Goal: Transaction & Acquisition: Obtain resource

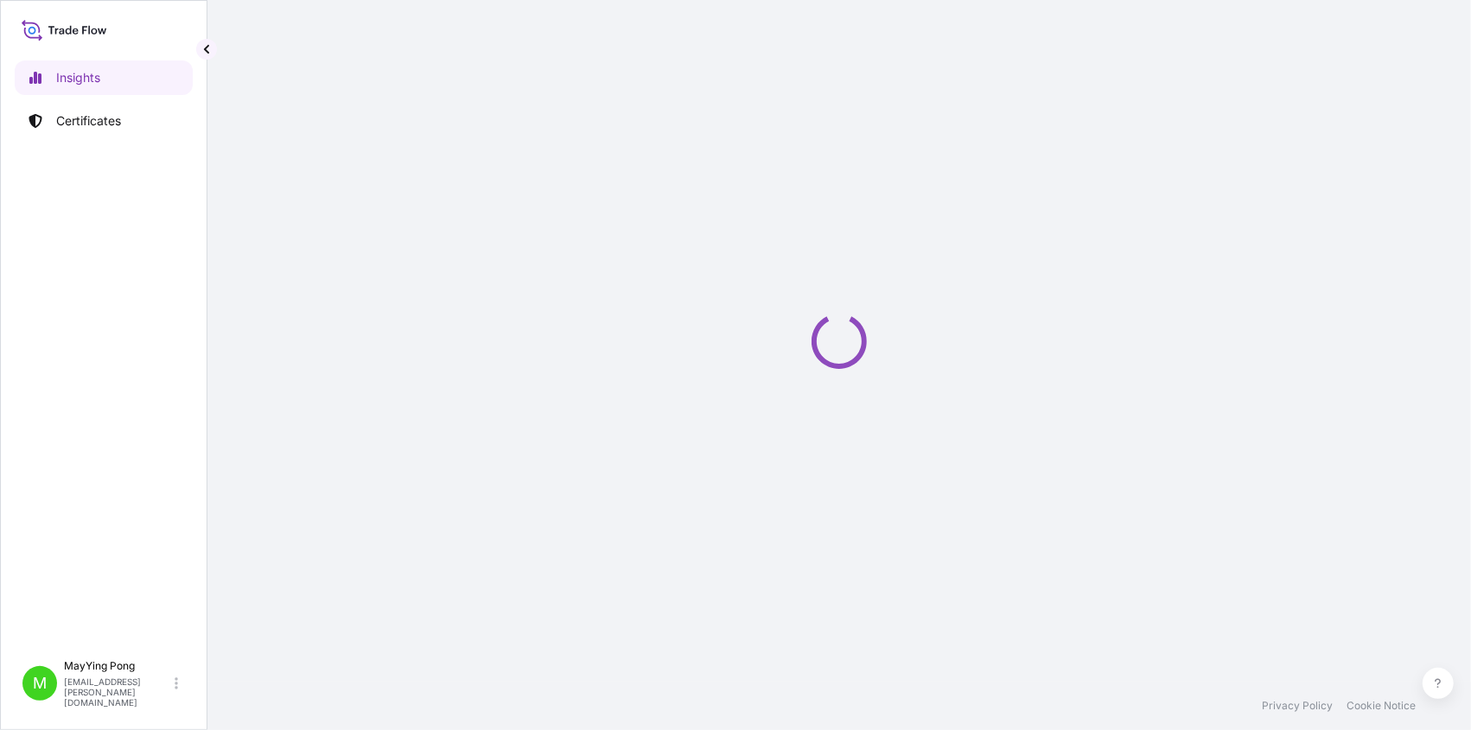
select select "2025"
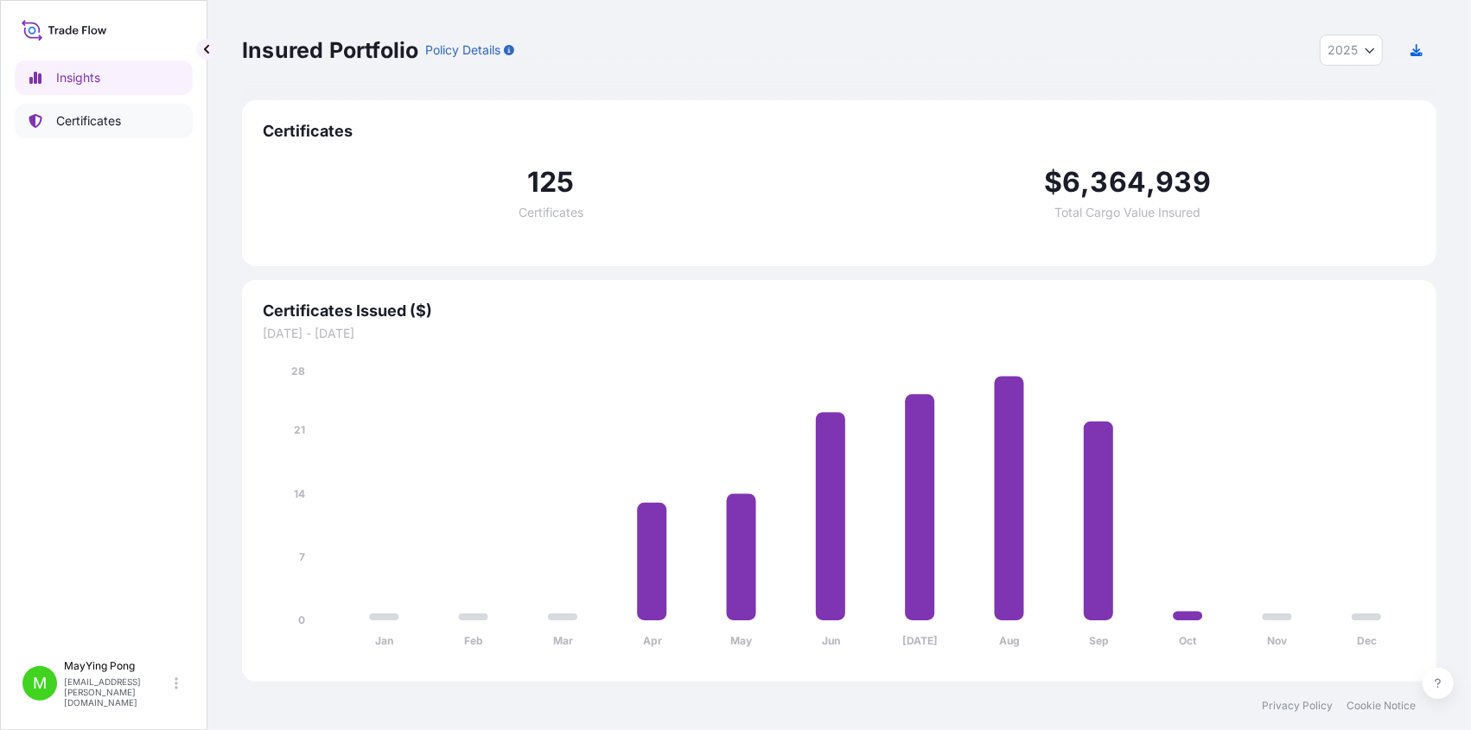
click at [88, 114] on p "Certificates" at bounding box center [88, 120] width 65 height 17
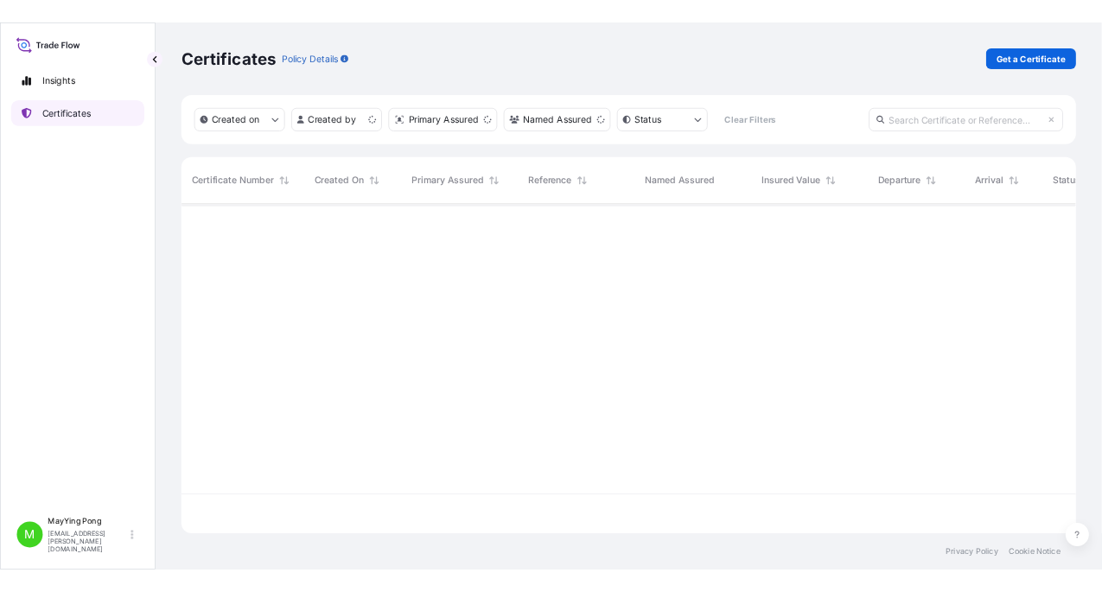
scroll to position [437, 1181]
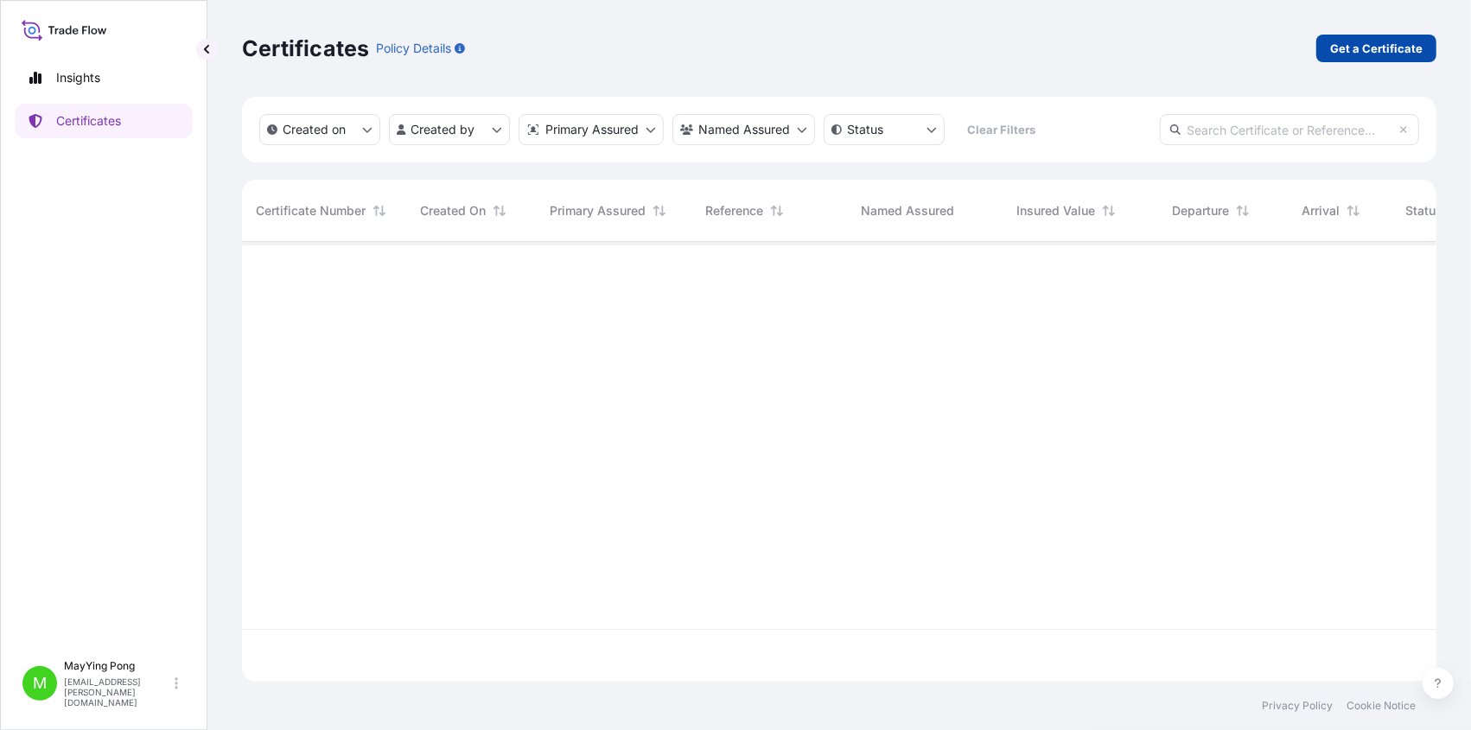
click at [1391, 57] on link "Get a Certificate" at bounding box center [1376, 49] width 120 height 28
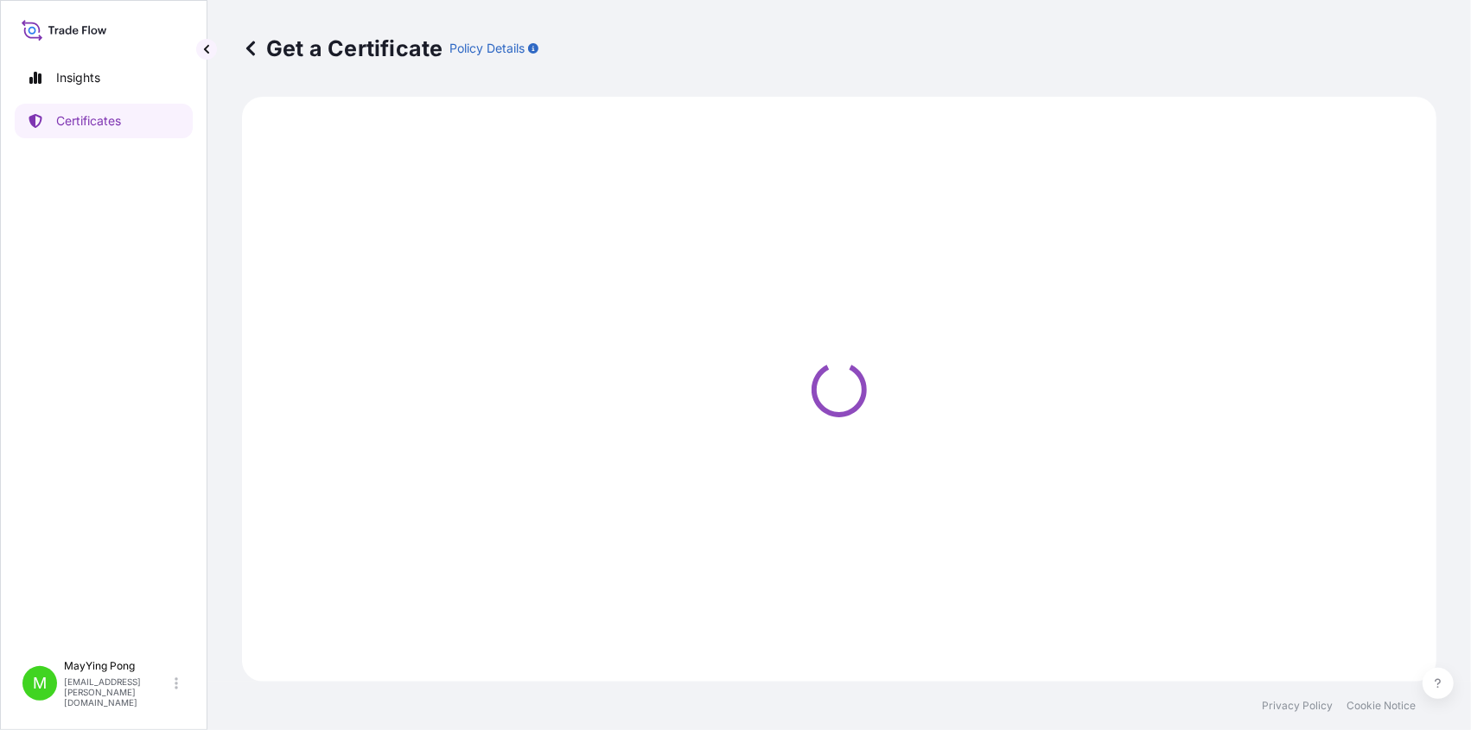
select select "Ocean Vessel"
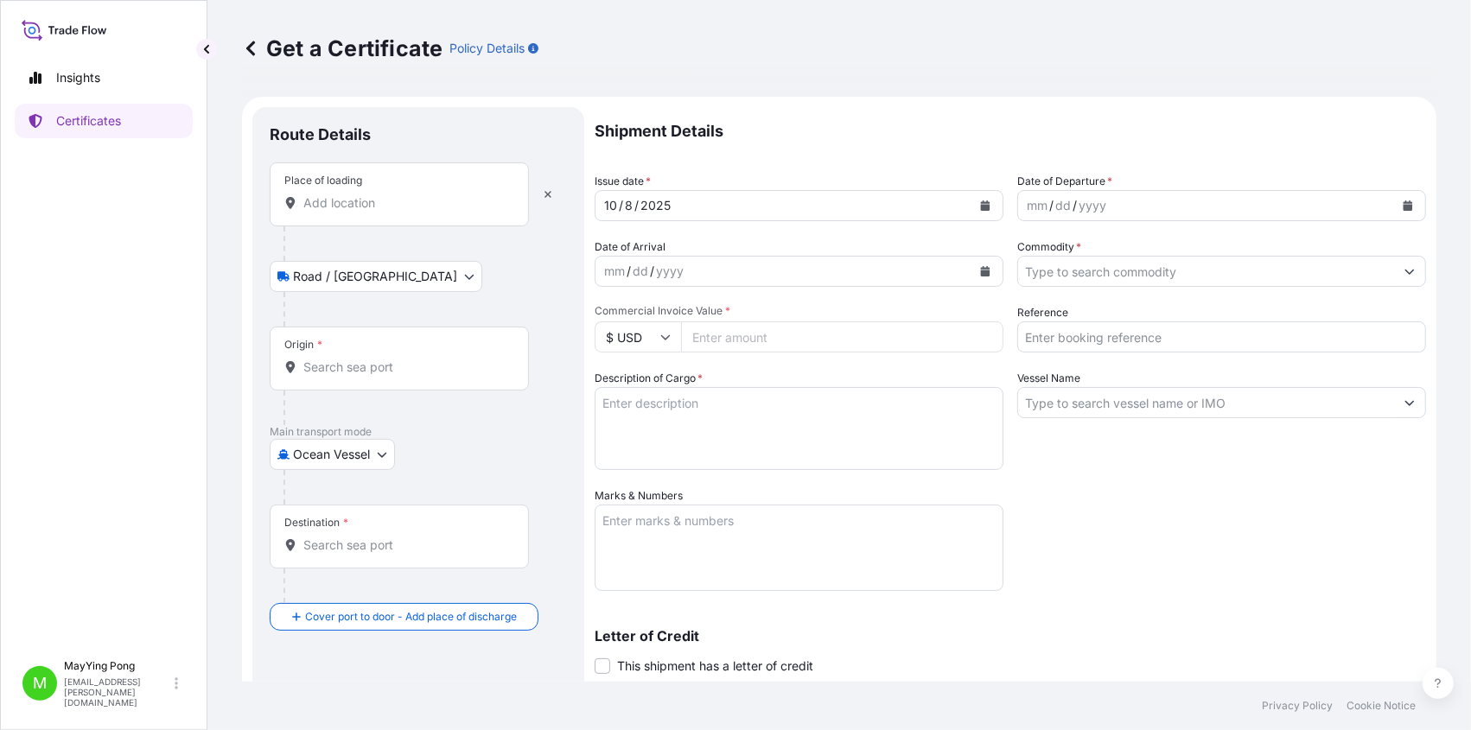
click at [368, 205] on input "Place of loading" at bounding box center [405, 202] width 204 height 17
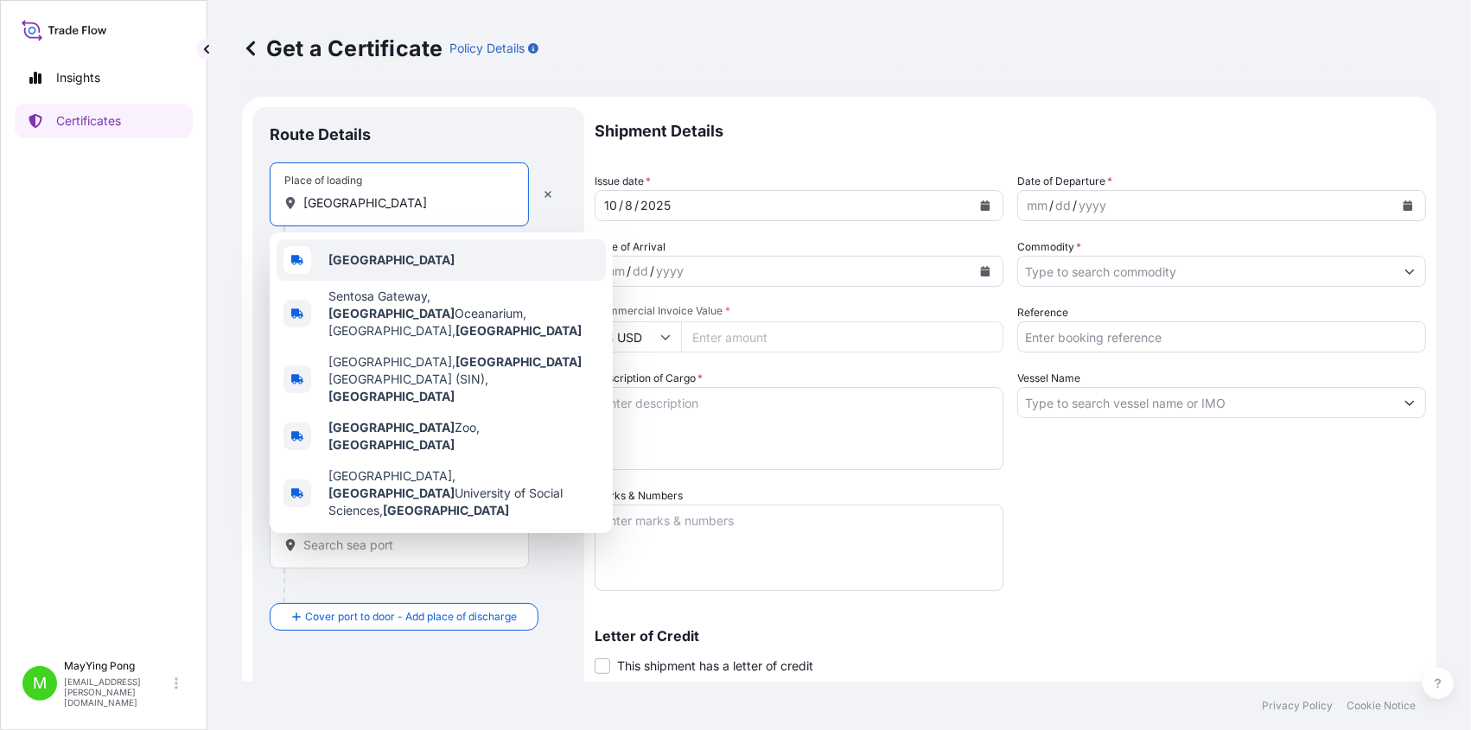
click at [362, 270] on div "[GEOGRAPHIC_DATA]" at bounding box center [441, 259] width 329 height 41
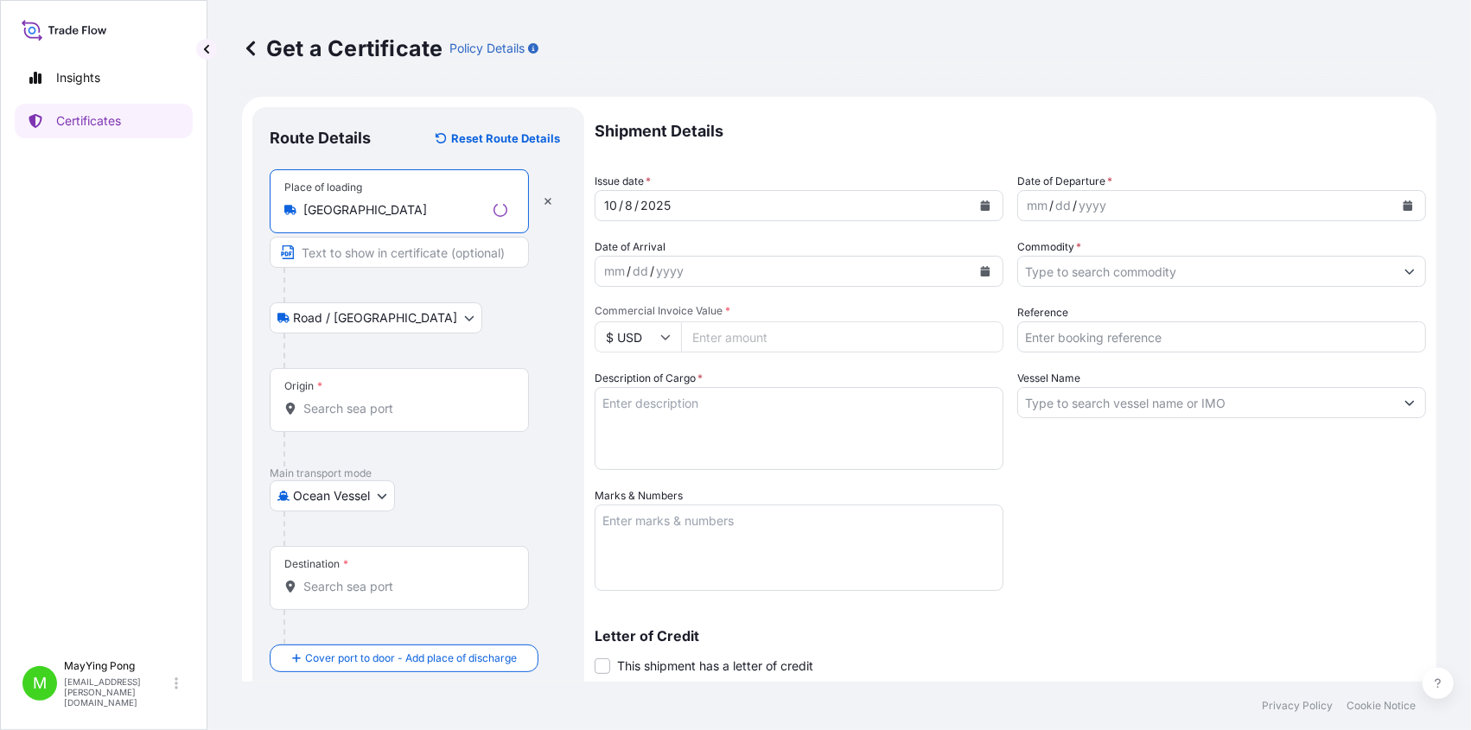
type input "[GEOGRAPHIC_DATA]"
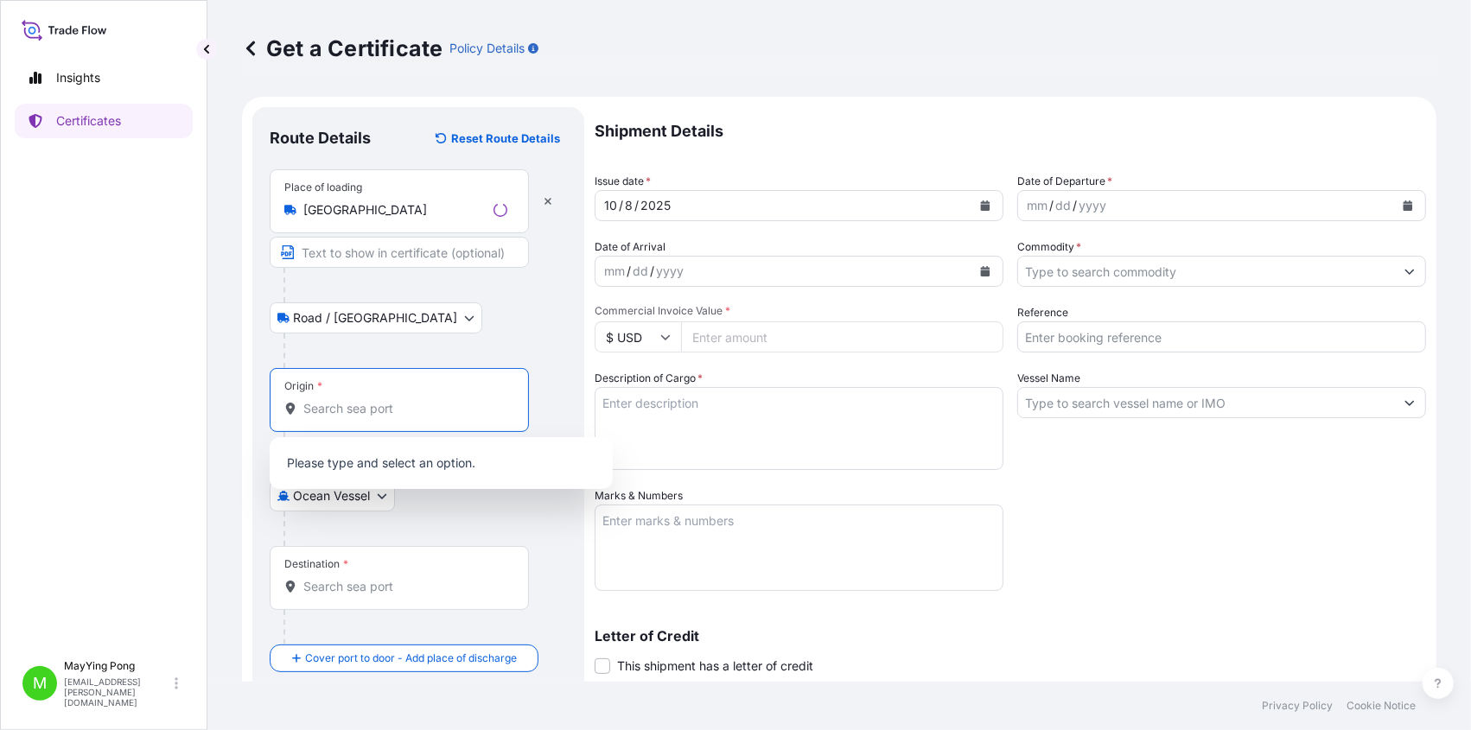
click at [334, 410] on input "Origin *" at bounding box center [405, 408] width 204 height 17
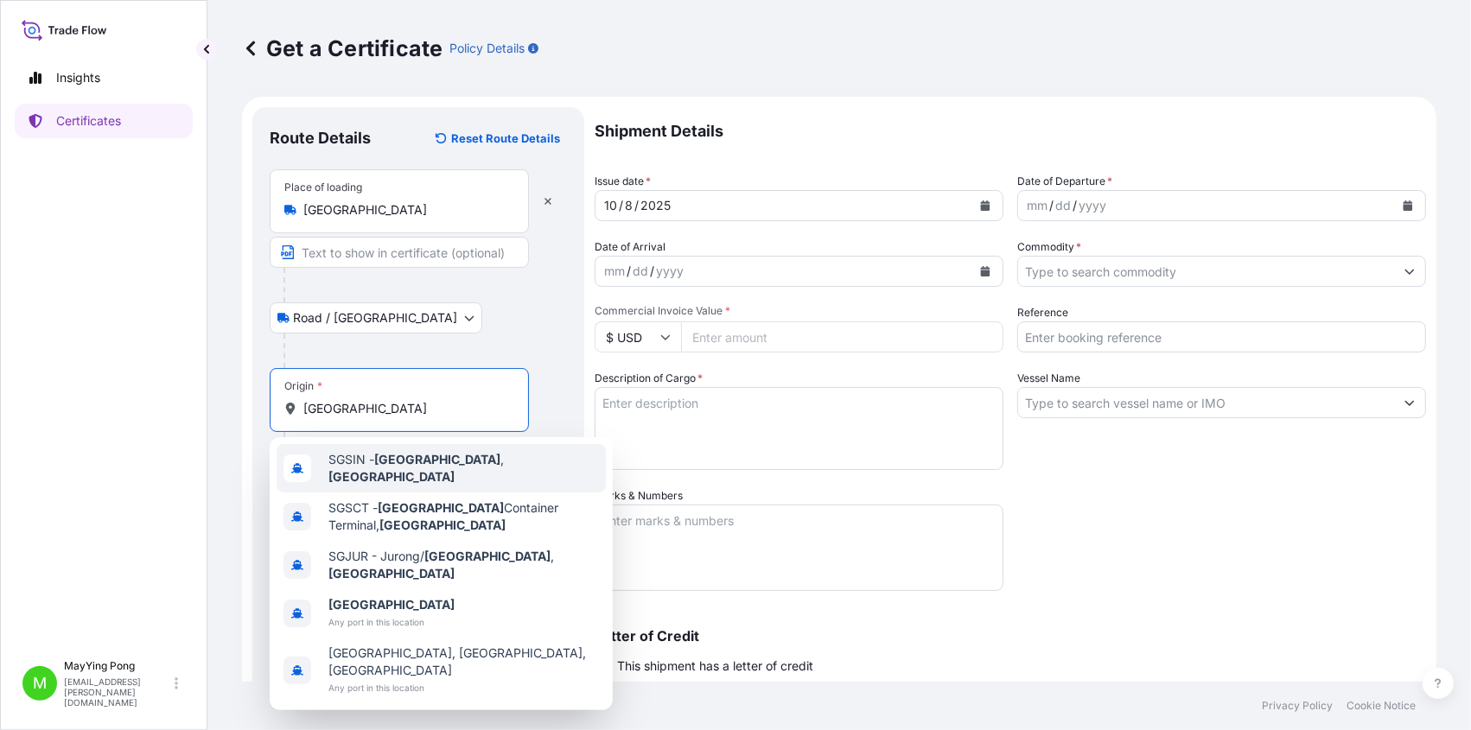
click at [357, 469] on span "SGSIN - [GEOGRAPHIC_DATA] , [GEOGRAPHIC_DATA]" at bounding box center [463, 468] width 270 height 35
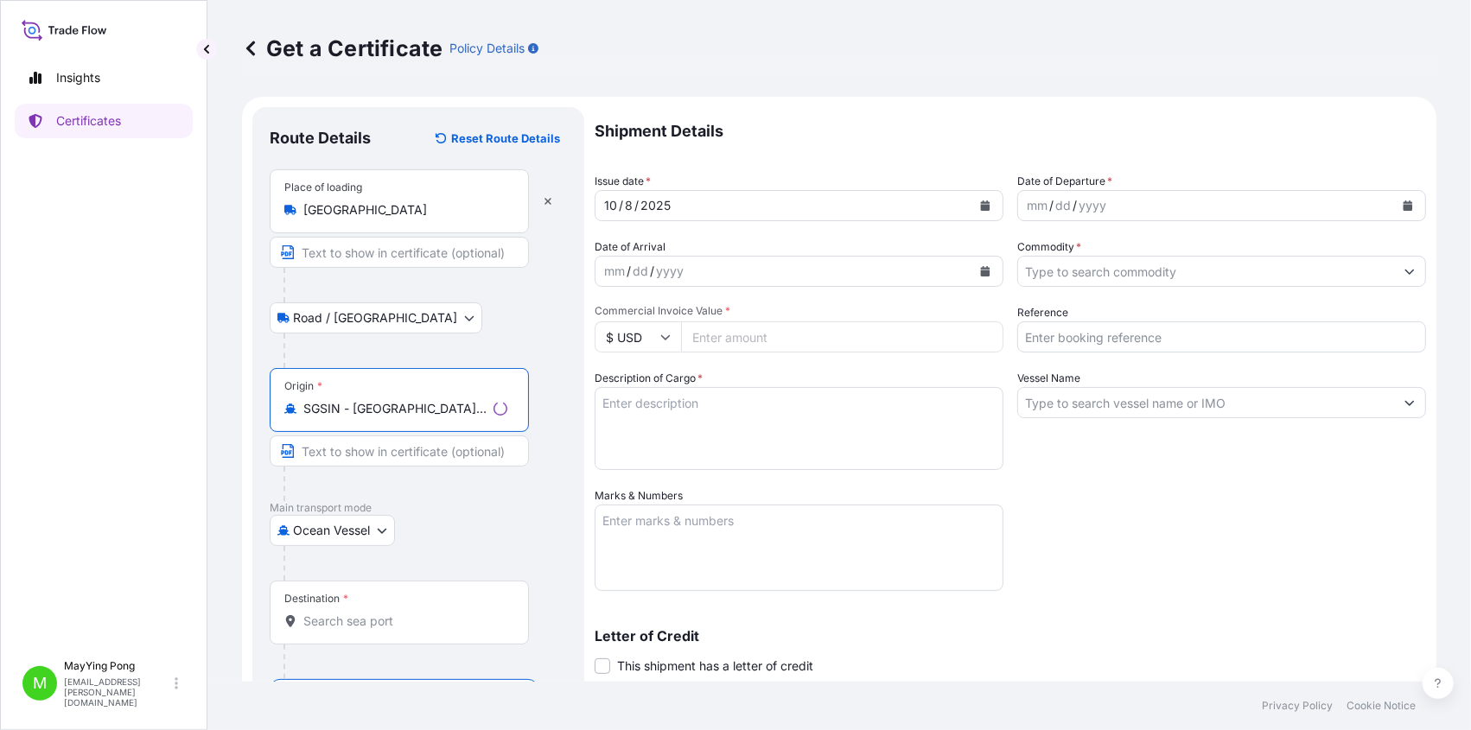
type input "SGSIN - [GEOGRAPHIC_DATA], [GEOGRAPHIC_DATA]"
click at [328, 613] on input "Destination *" at bounding box center [405, 621] width 204 height 17
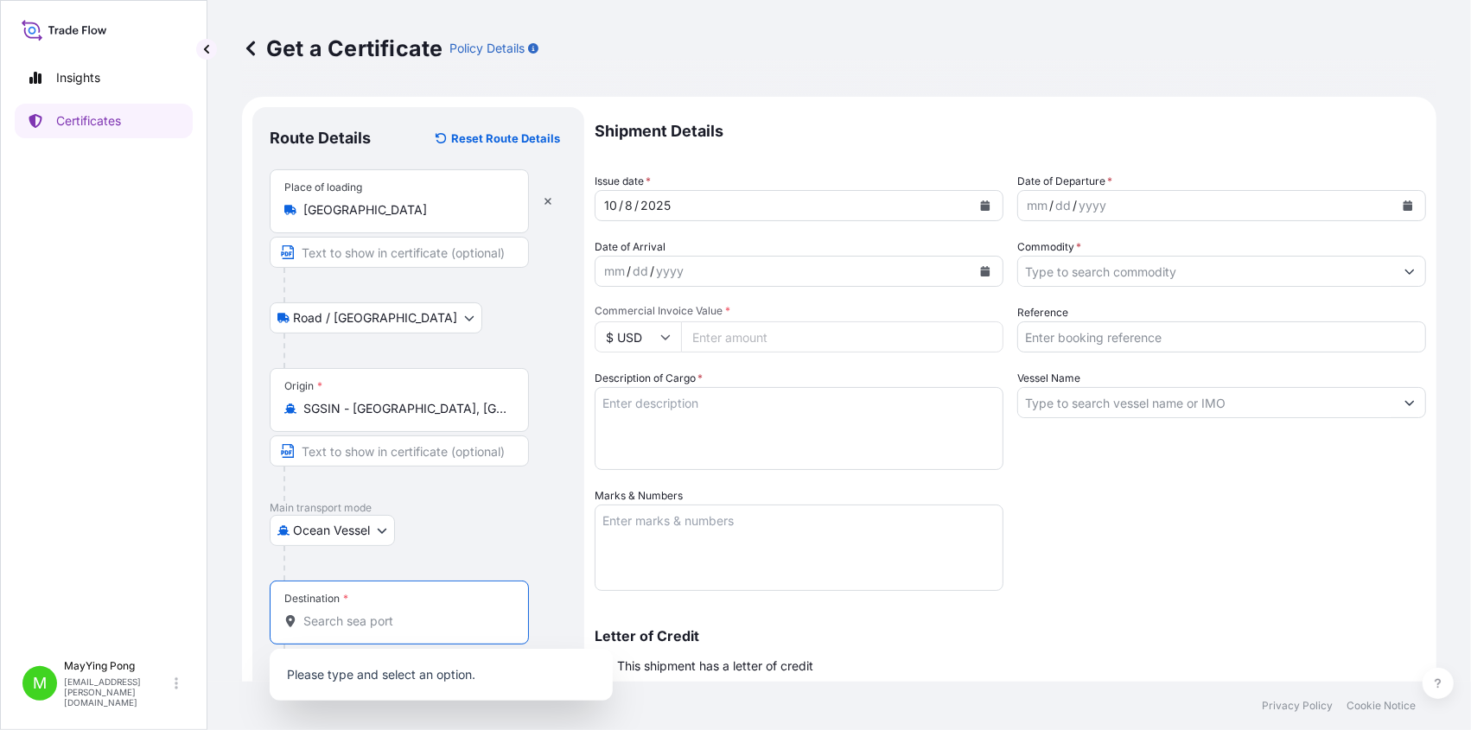
click at [354, 620] on input "Destination * Please select a destination" at bounding box center [405, 621] width 204 height 17
type input "n"
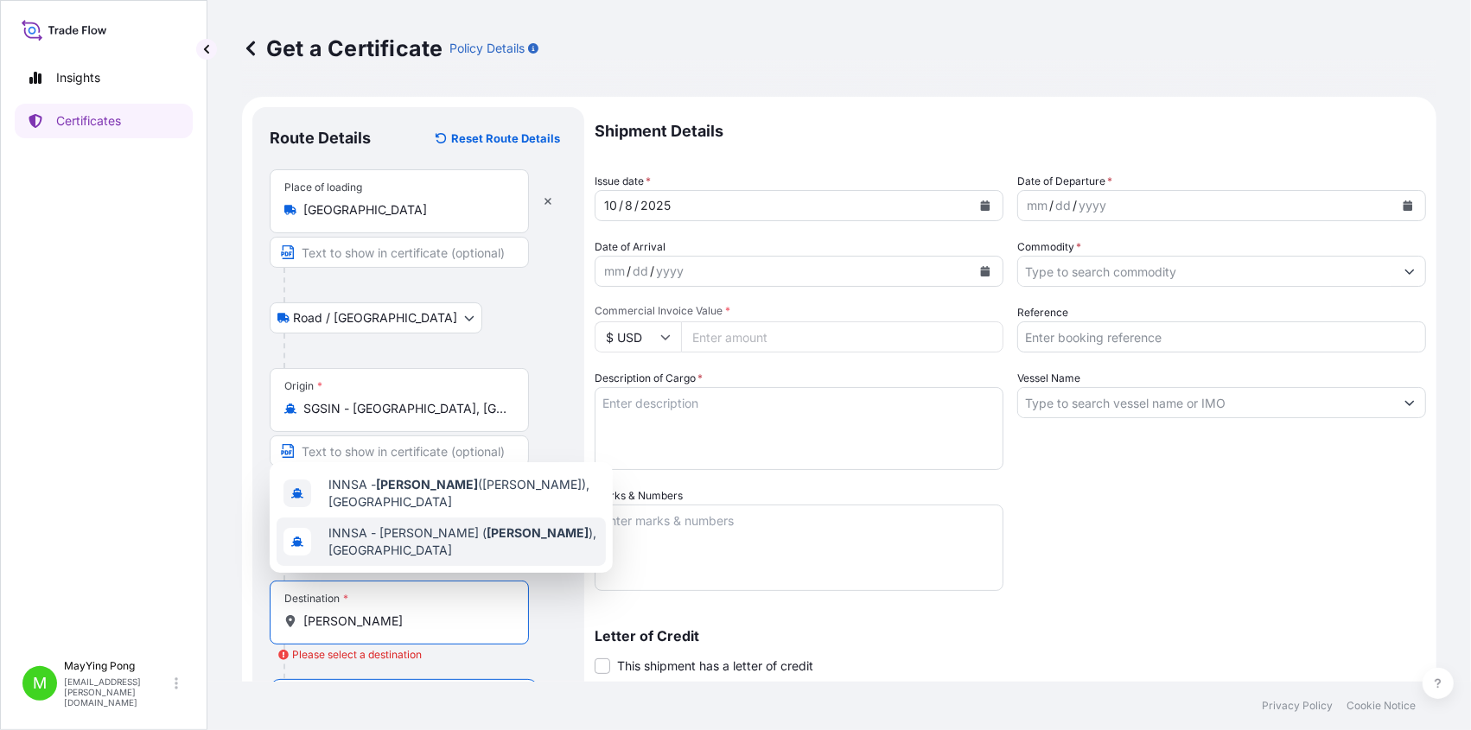
click at [422, 534] on span "INNSA - [PERSON_NAME] ( [PERSON_NAME] ), [GEOGRAPHIC_DATA]" at bounding box center [463, 542] width 270 height 35
type input "INNSA - [PERSON_NAME] ([PERSON_NAME]), [GEOGRAPHIC_DATA]"
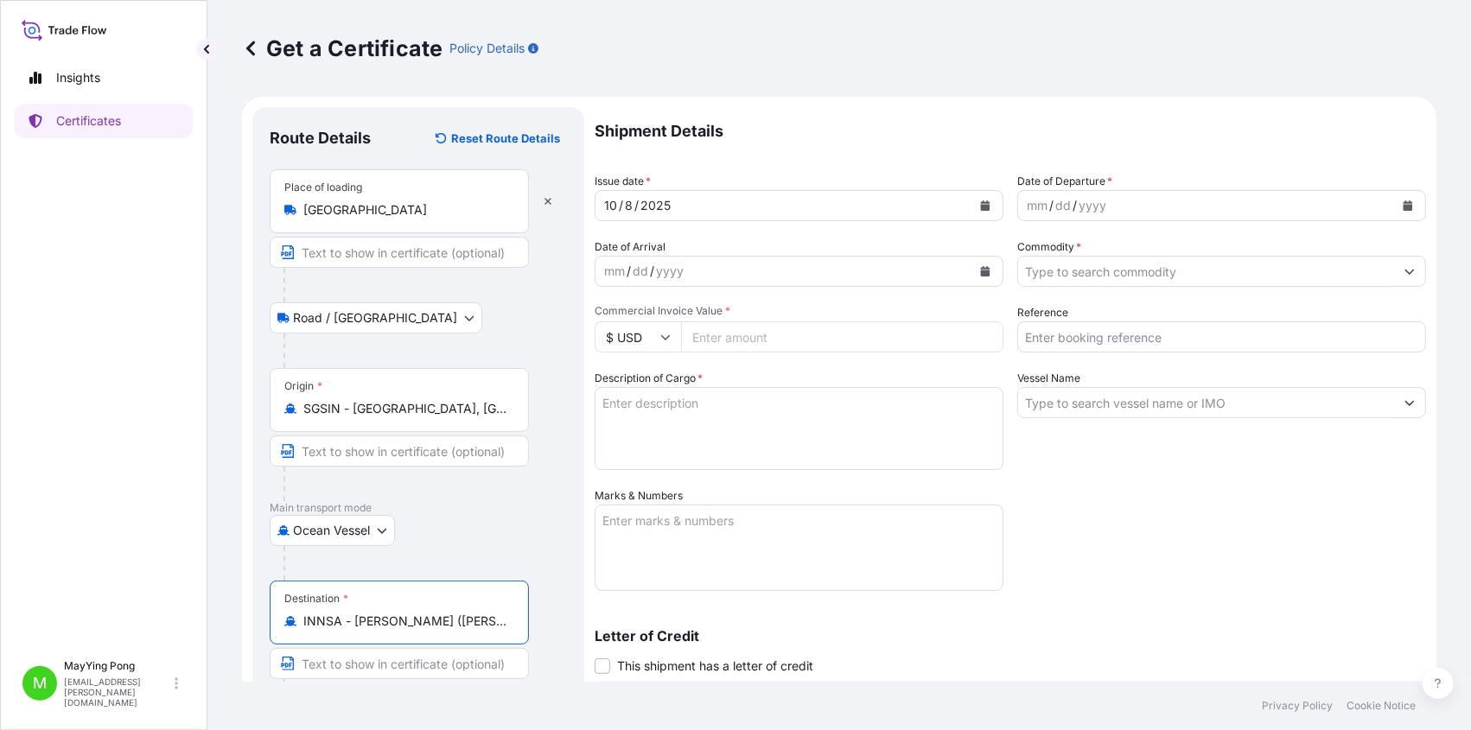
click at [981, 205] on icon "Calendar" at bounding box center [986, 205] width 10 height 10
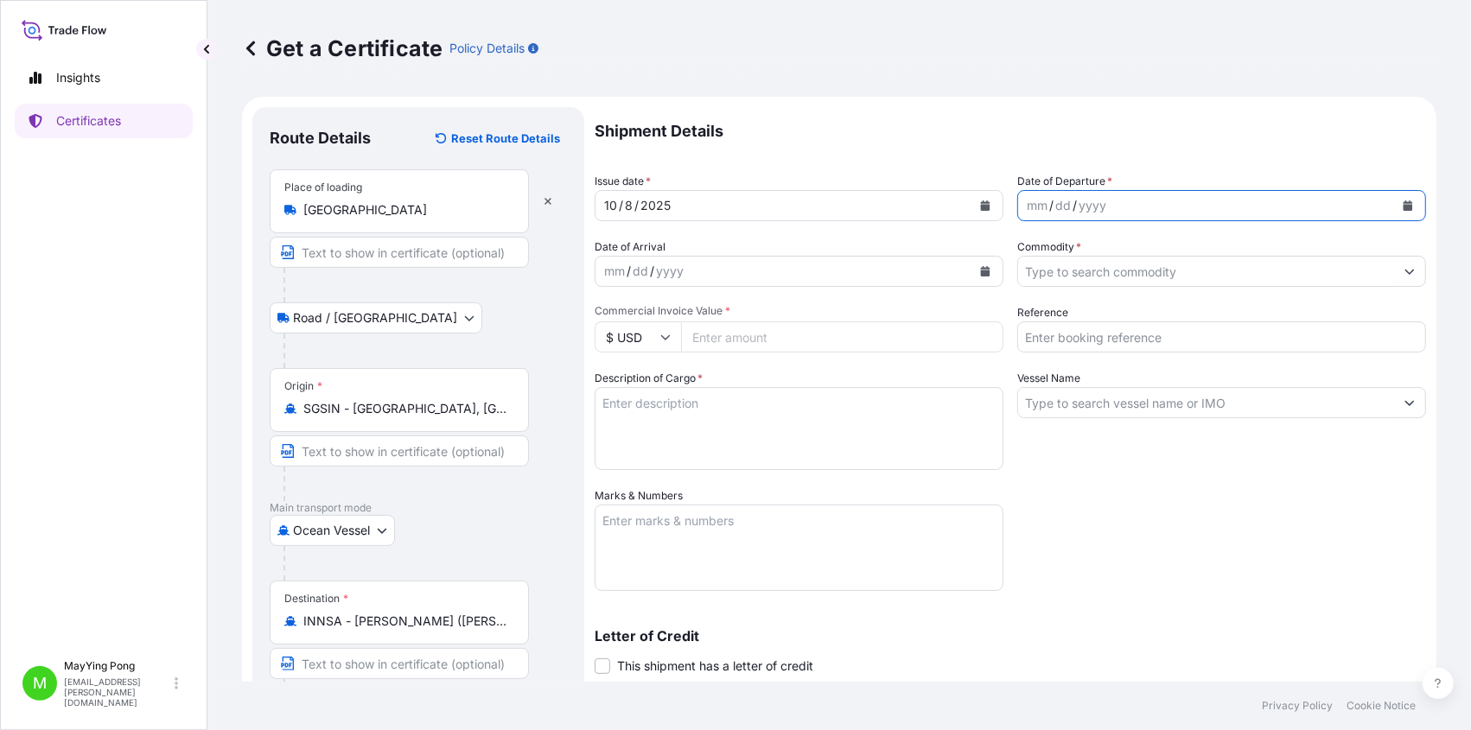
click at [1403, 210] on icon "Calendar" at bounding box center [1408, 205] width 10 height 10
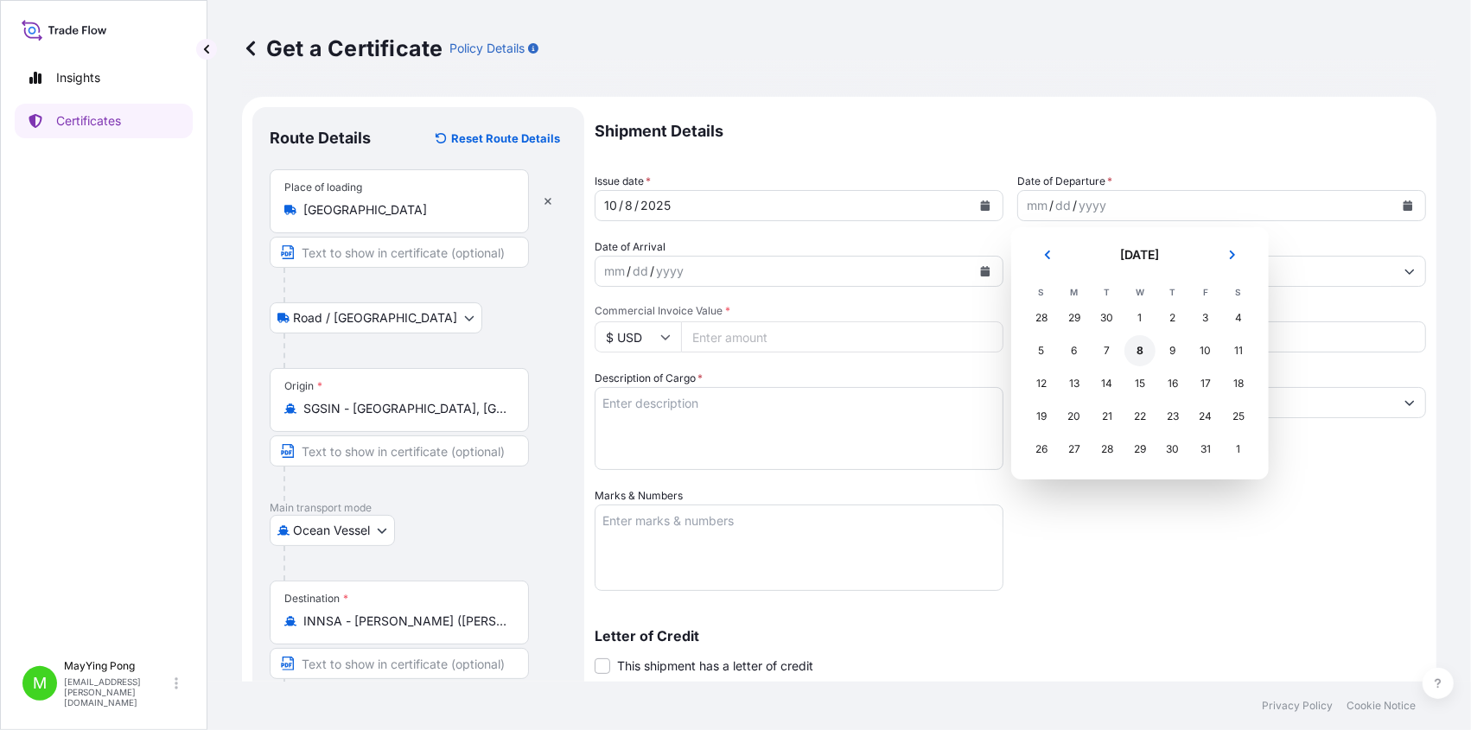
click at [1142, 357] on div "8" at bounding box center [1139, 350] width 31 height 31
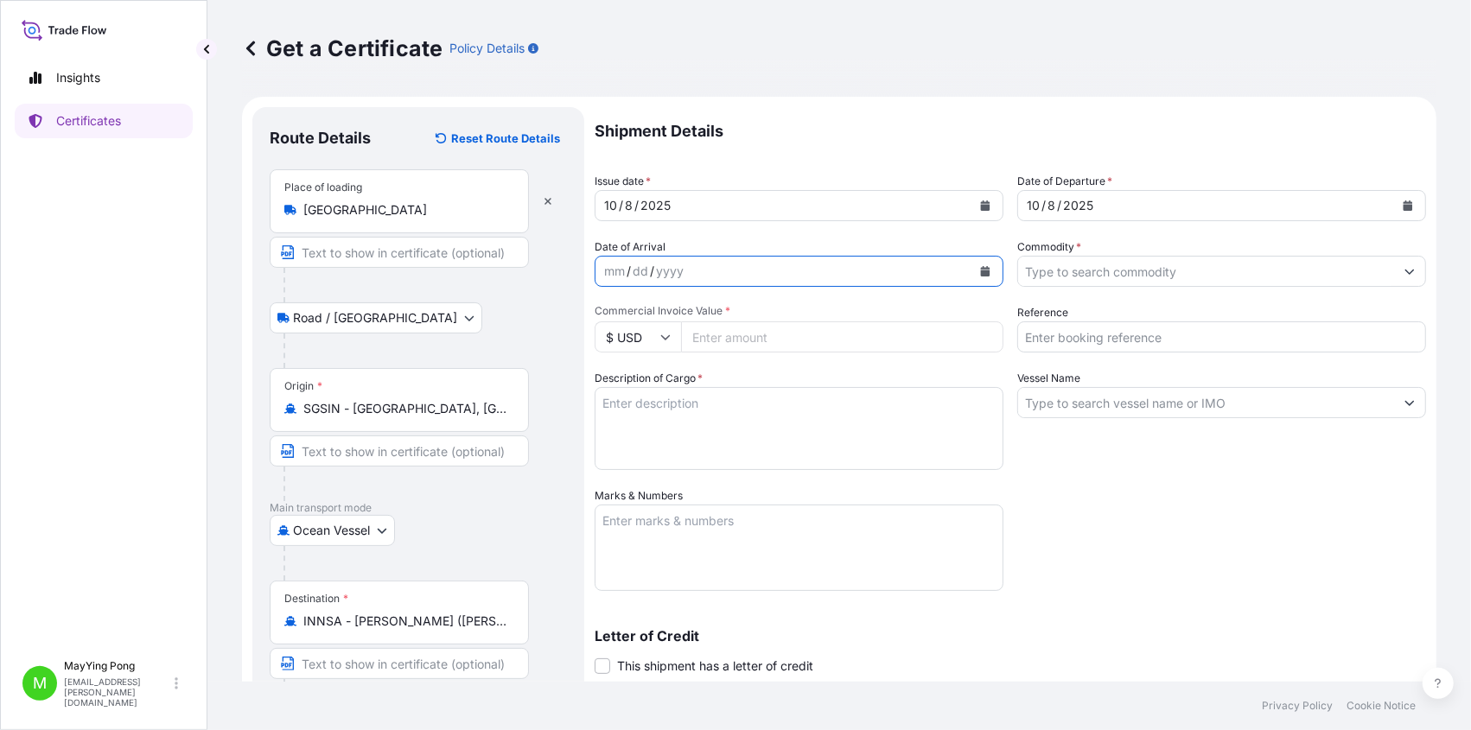
click at [983, 271] on icon "Calendar" at bounding box center [986, 271] width 10 height 10
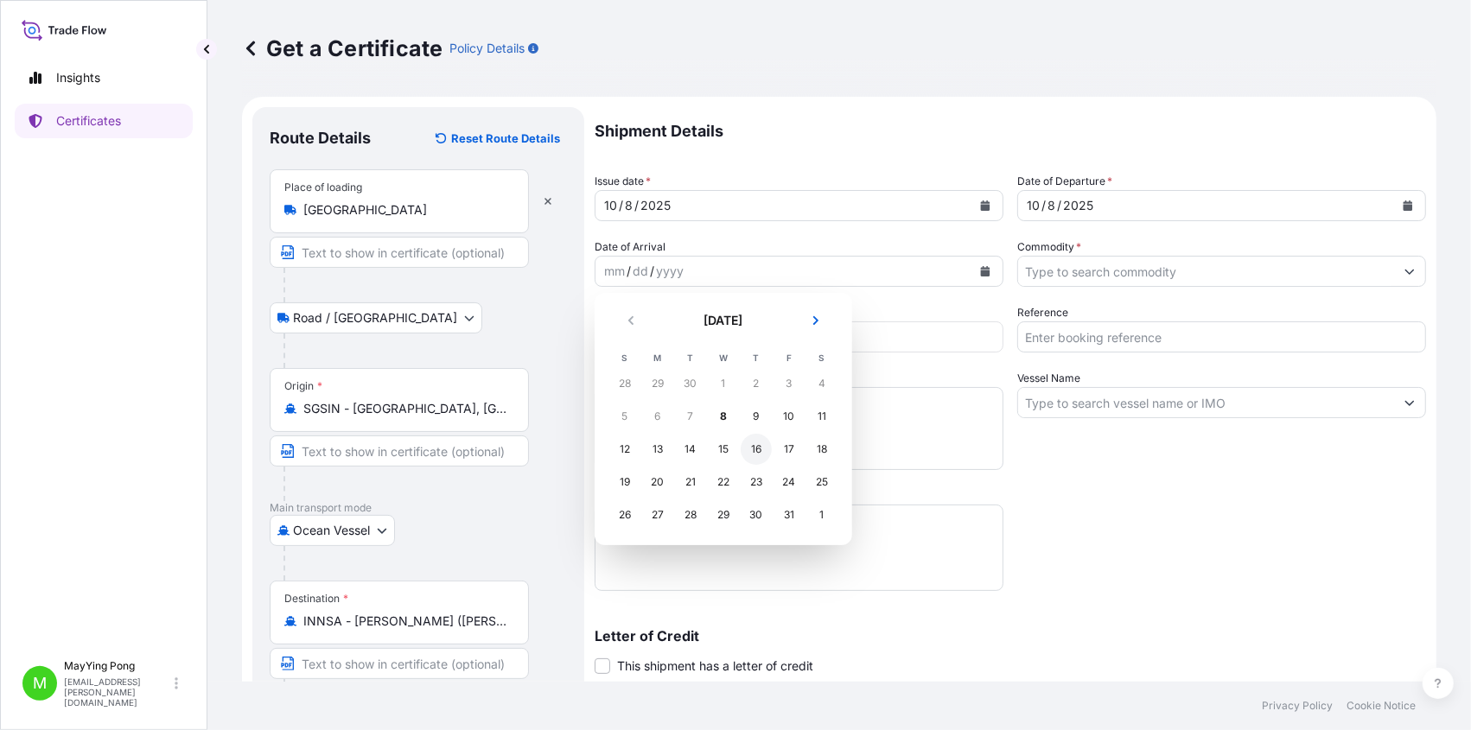
click at [752, 450] on div "16" at bounding box center [756, 449] width 31 height 31
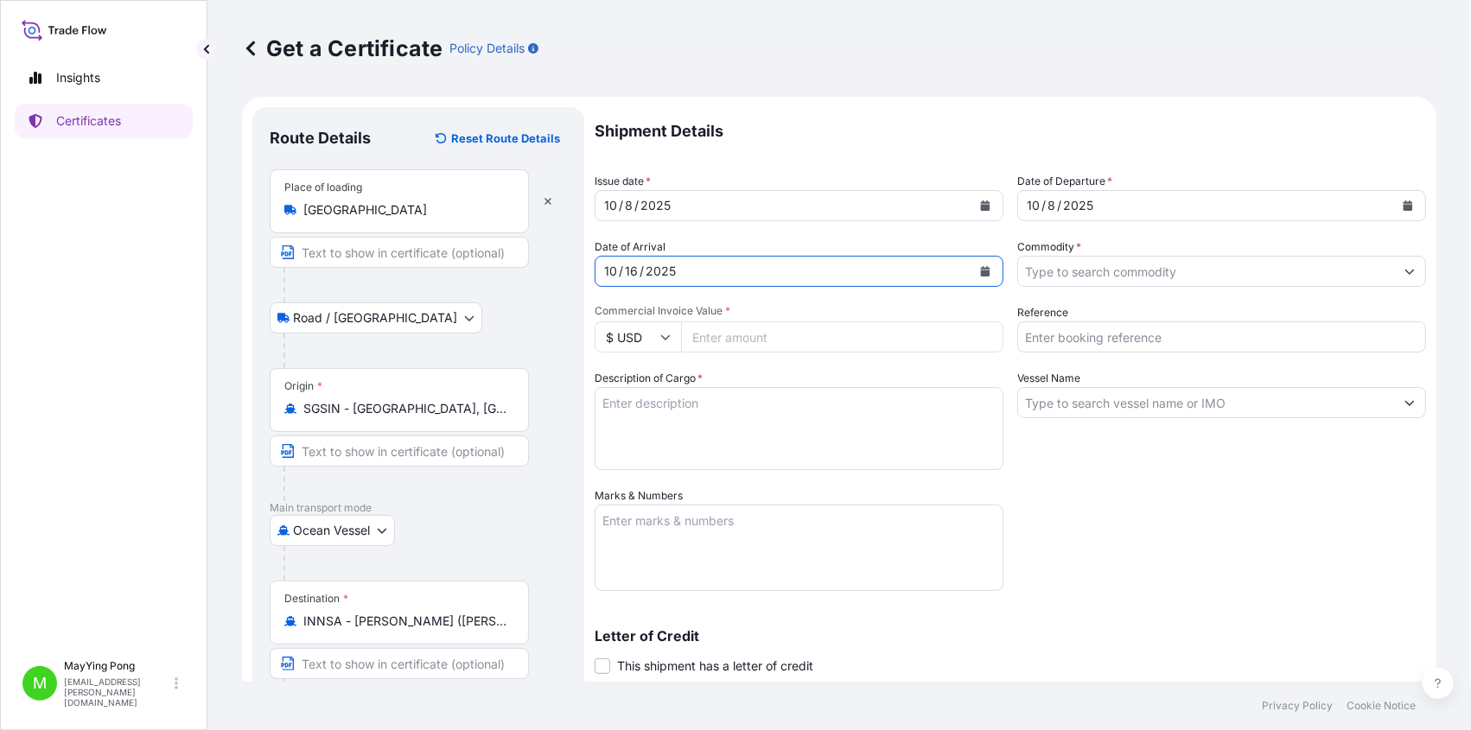
click at [1279, 265] on input "Commodity *" at bounding box center [1206, 271] width 376 height 31
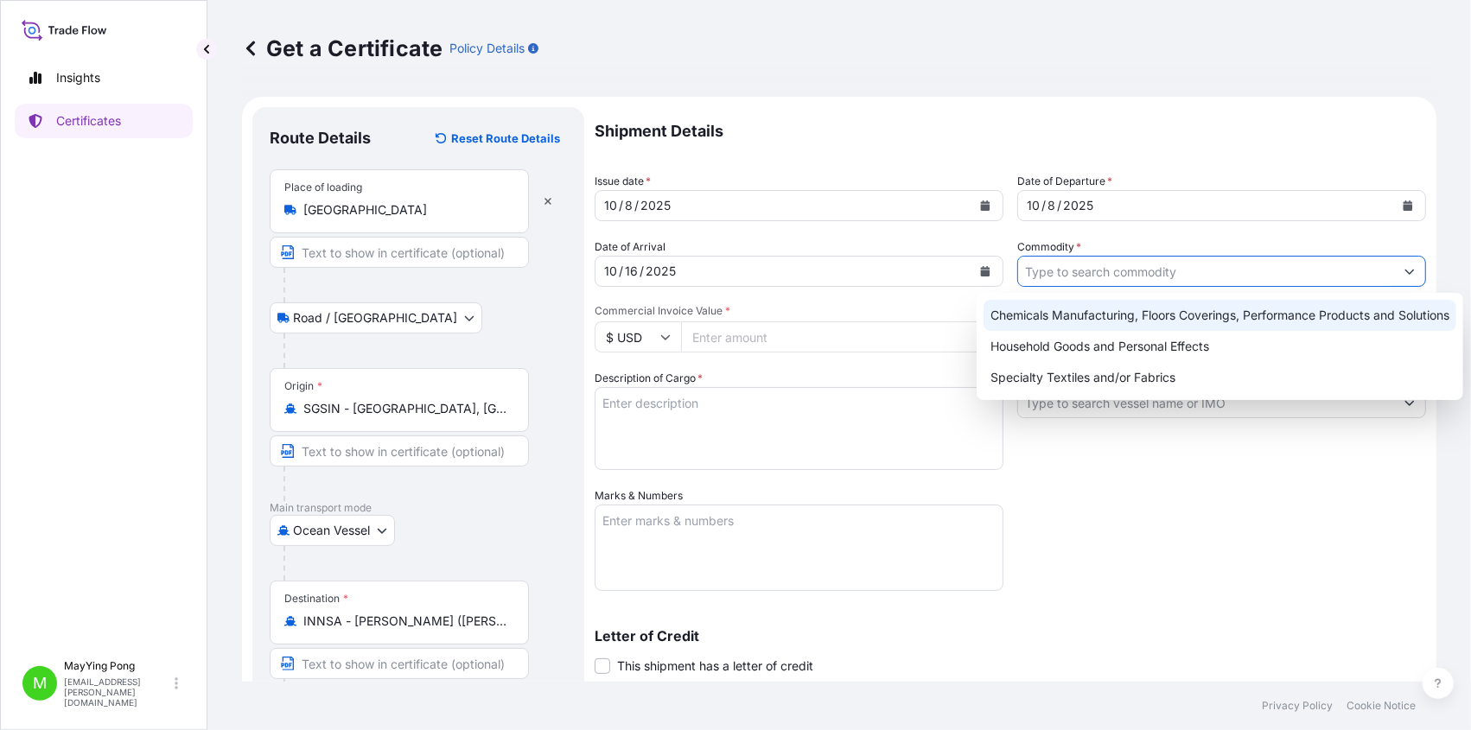
click at [1104, 320] on div "Chemicals Manufacturing, Floors Coverings, Performance Products and Solutions" at bounding box center [1219, 315] width 473 height 31
type input "Chemicals Manufacturing, Floors Coverings, Performance Products and Solutions"
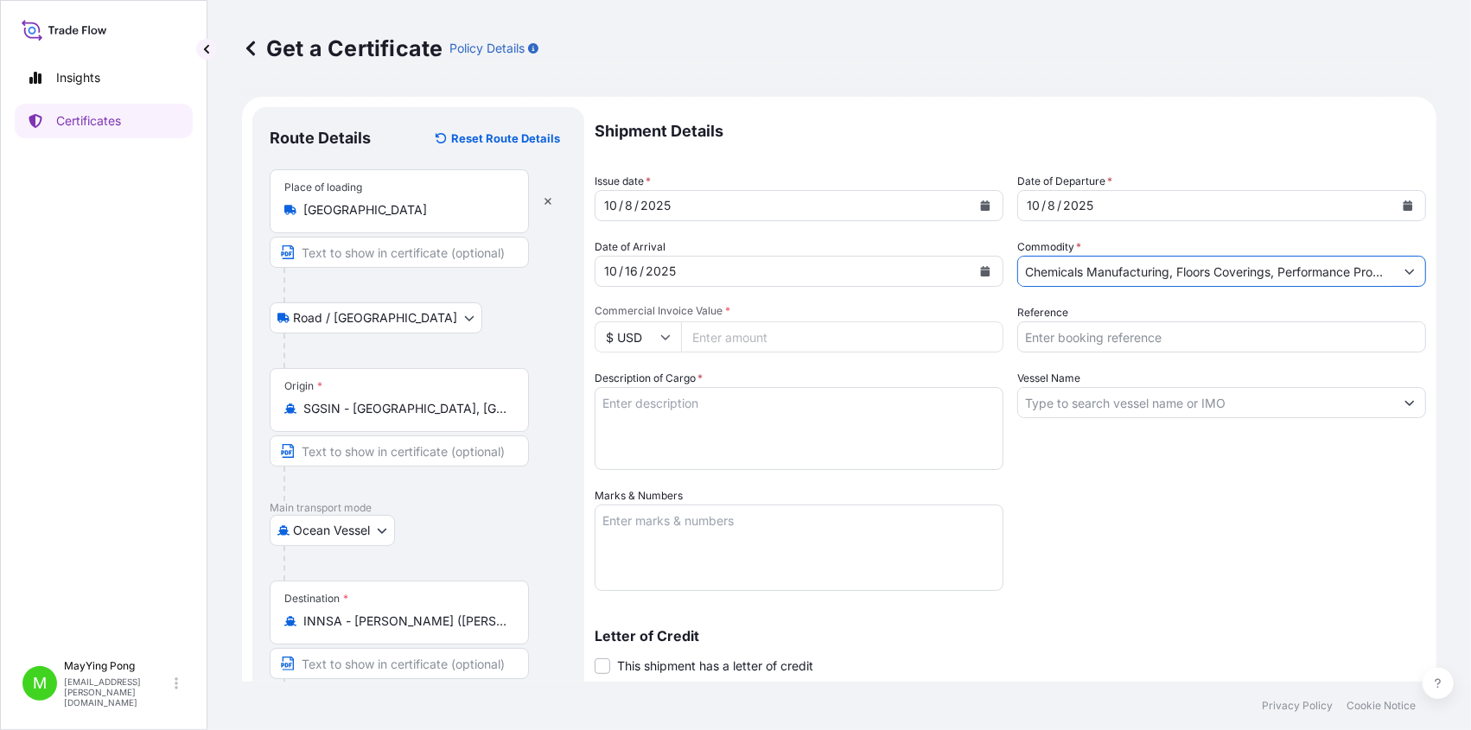
click at [1041, 333] on input "Reference" at bounding box center [1221, 336] width 409 height 31
type input "4503519063"
click at [797, 344] on input "Commercial Invoice Value *" at bounding box center [842, 336] width 322 height 31
type input "5216.76"
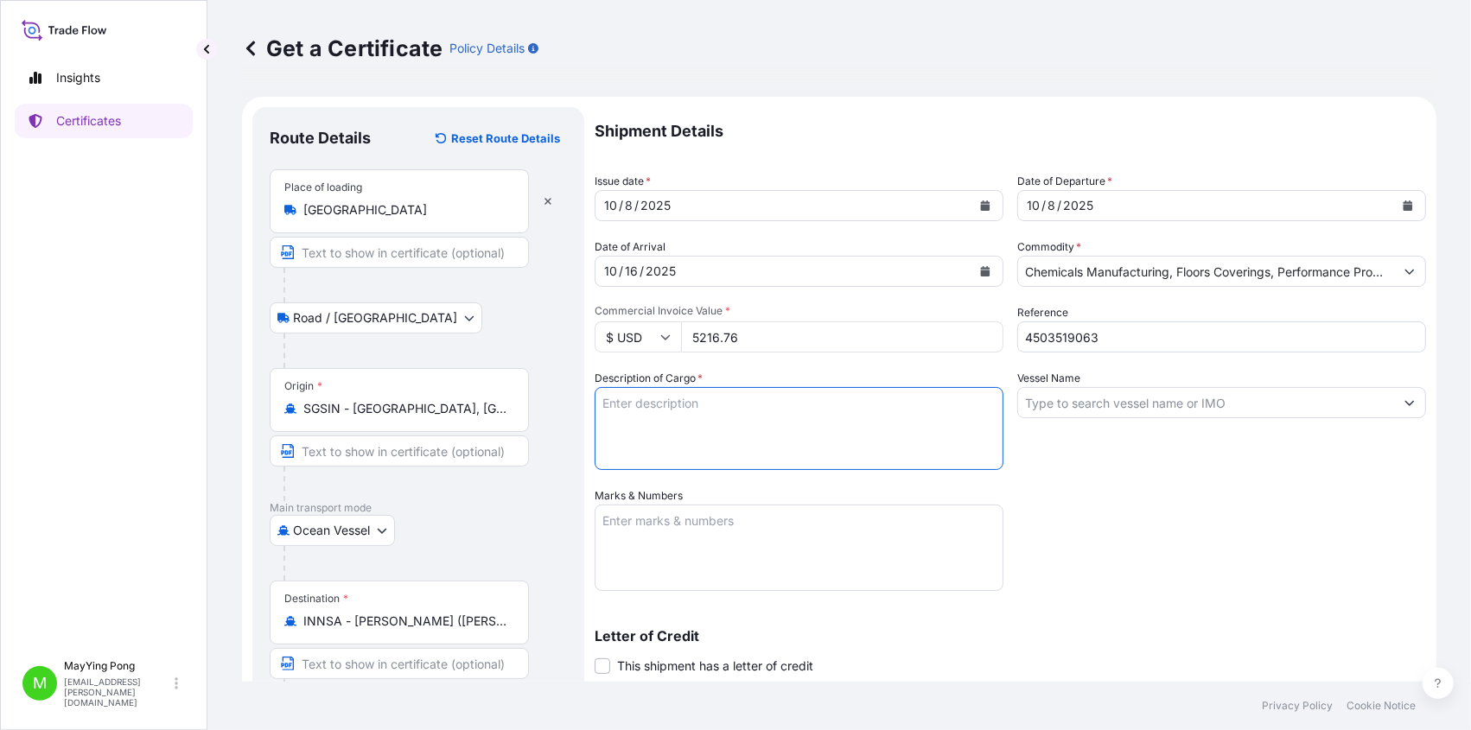
click at [730, 402] on textarea "Description of Cargo *" at bounding box center [799, 428] width 409 height 83
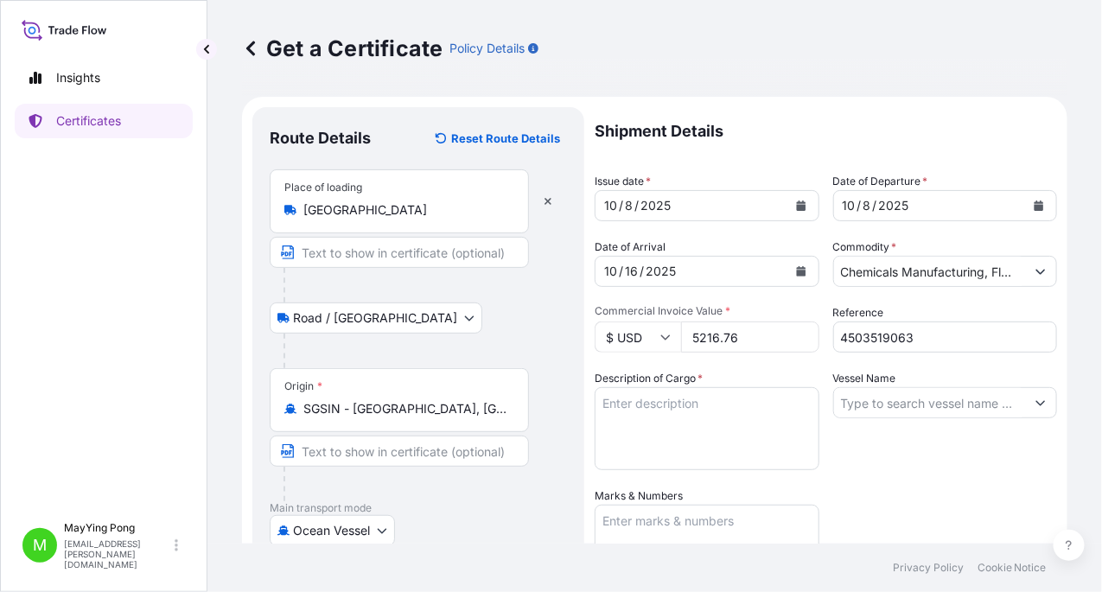
click at [618, 415] on textarea "Description of Cargo *" at bounding box center [707, 428] width 225 height 83
type textarea "1 pallet of 32 bags Millad 3988i"
click at [683, 519] on textarea "Marks & Numbers" at bounding box center [707, 548] width 225 height 86
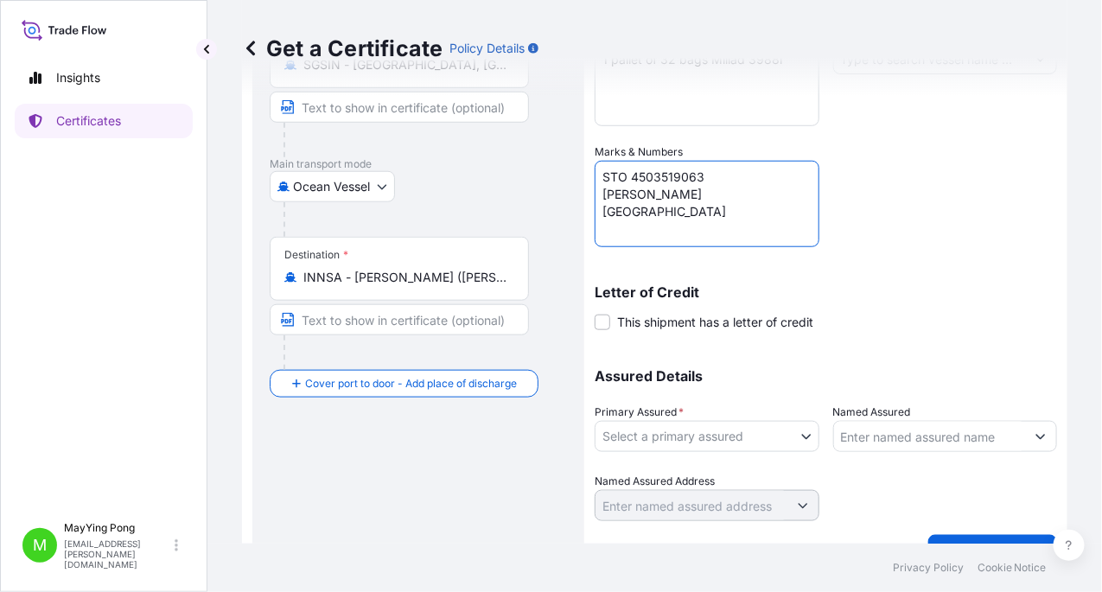
scroll to position [347, 0]
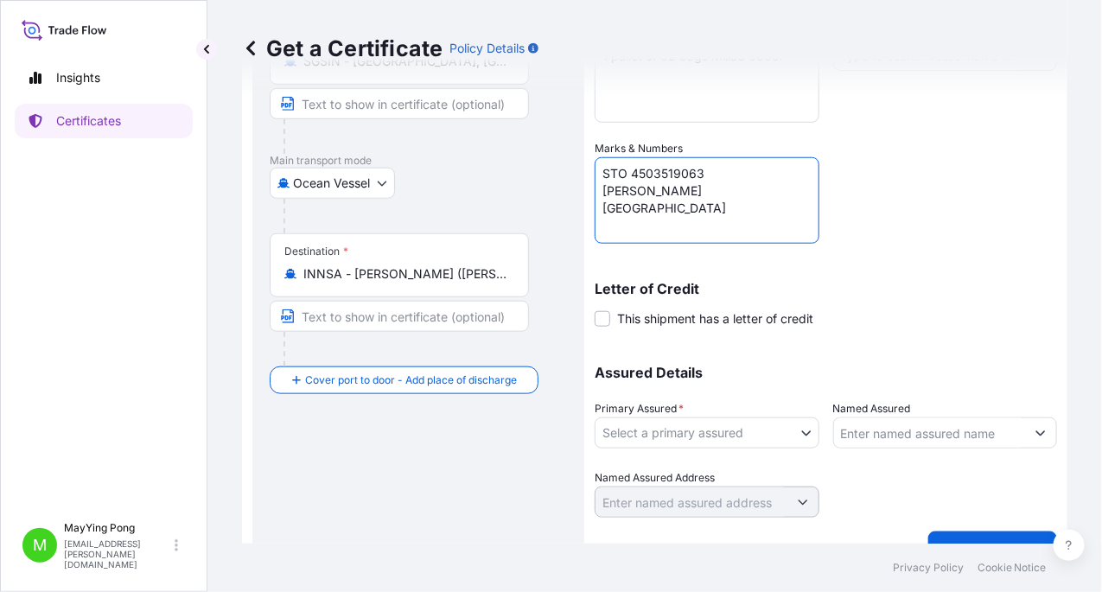
type textarea "STO 4503519063 [PERSON_NAME] [GEOGRAPHIC_DATA]"
click at [802, 435] on body "Insights Certificates M MayYing Pong [EMAIL_ADDRESS][PERSON_NAME][DOMAIN_NAME] …" at bounding box center [551, 296] width 1102 height 592
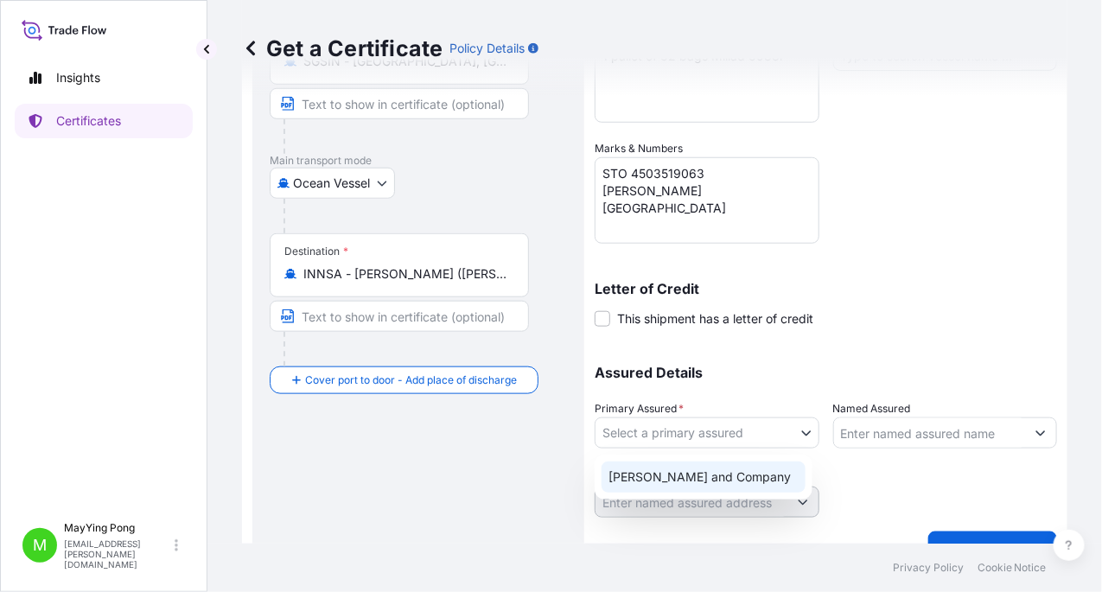
click at [750, 474] on div "[PERSON_NAME] and Company" at bounding box center [703, 476] width 204 height 31
select select "31531"
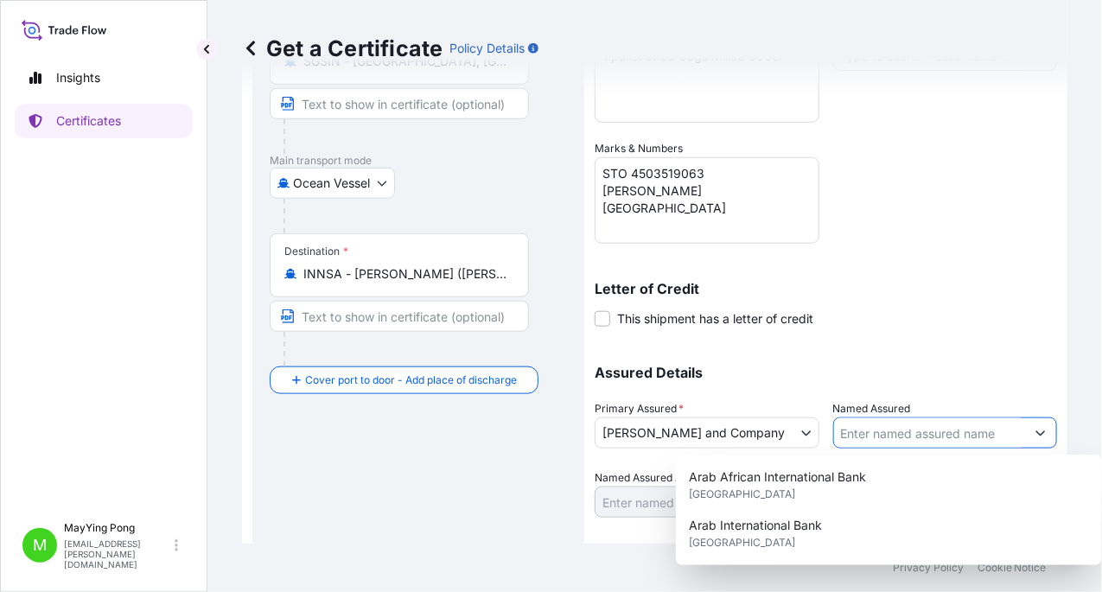
click at [879, 441] on input "Named Assured" at bounding box center [930, 432] width 192 height 31
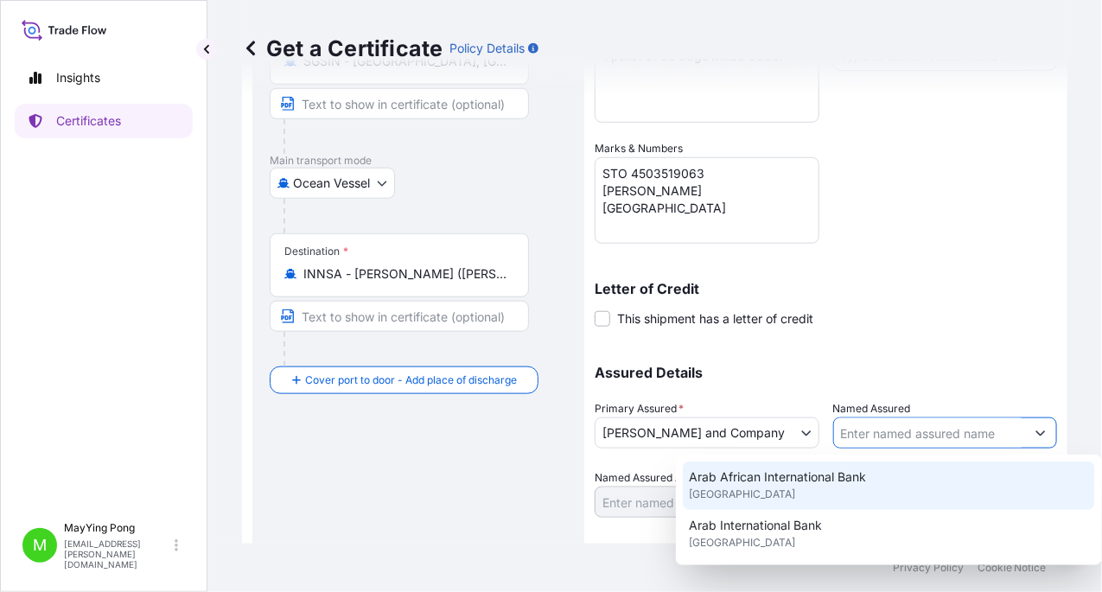
scroll to position [172, 0]
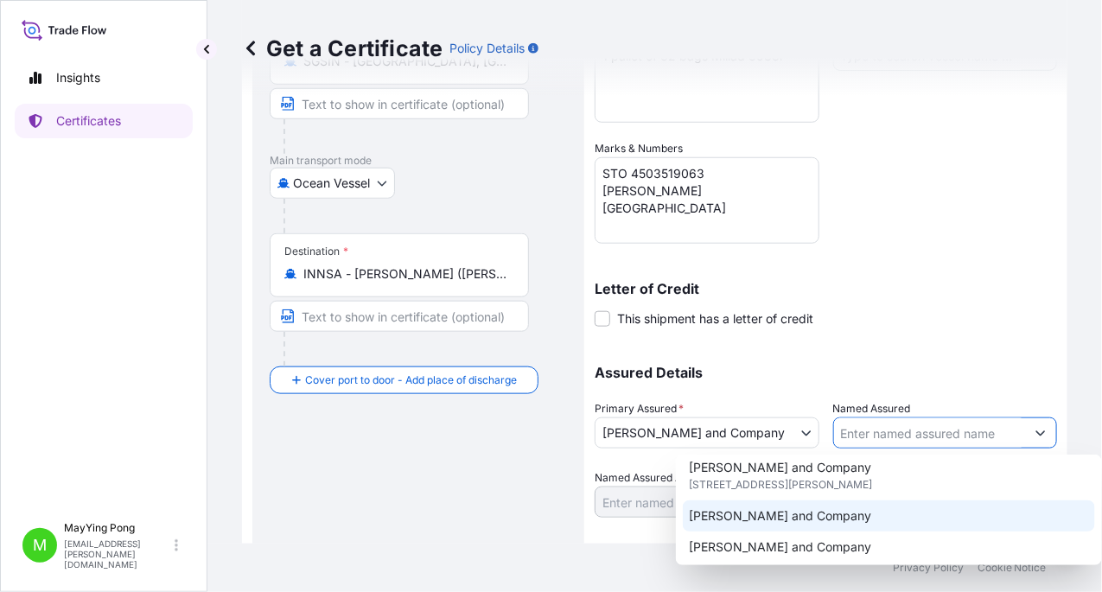
click at [851, 500] on div "[PERSON_NAME] and Company" at bounding box center [889, 515] width 412 height 31
type input "[PERSON_NAME] and Company"
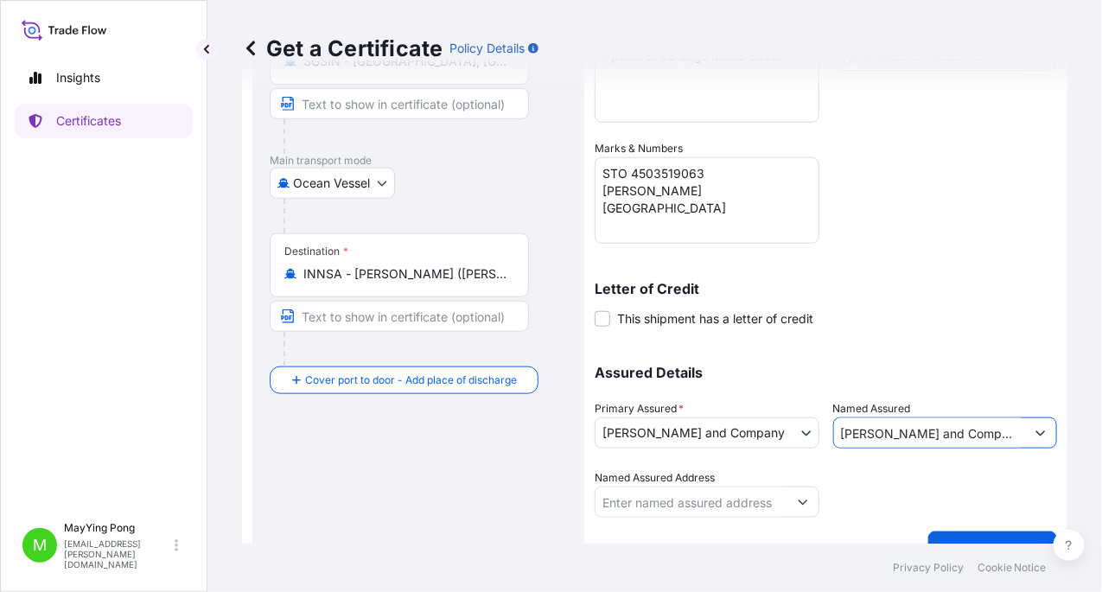
scroll to position [379, 0]
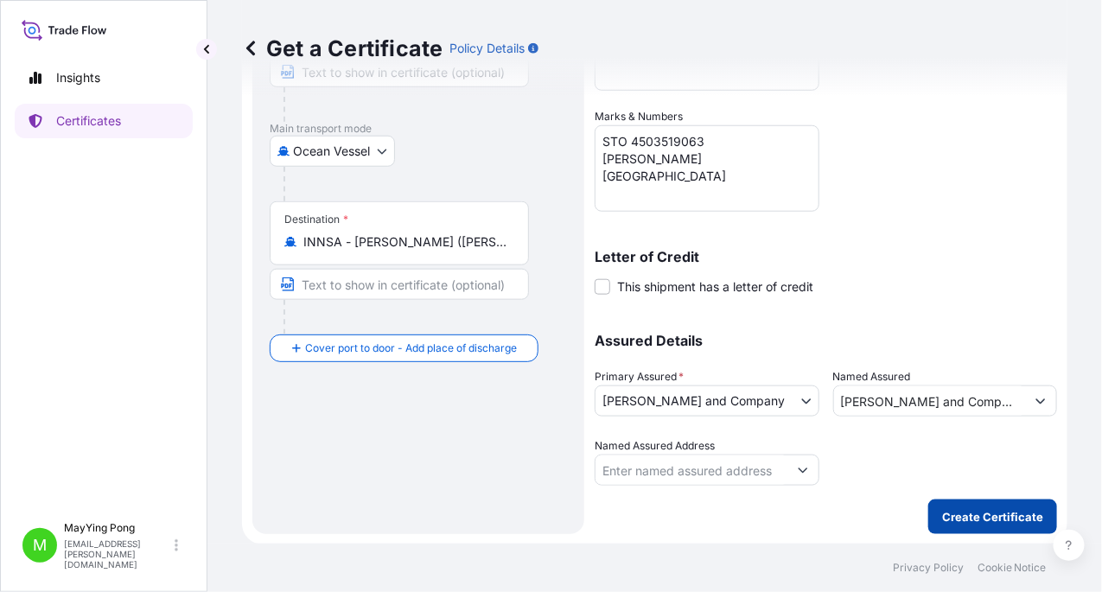
click at [964, 519] on p "Create Certificate" at bounding box center [992, 516] width 101 height 17
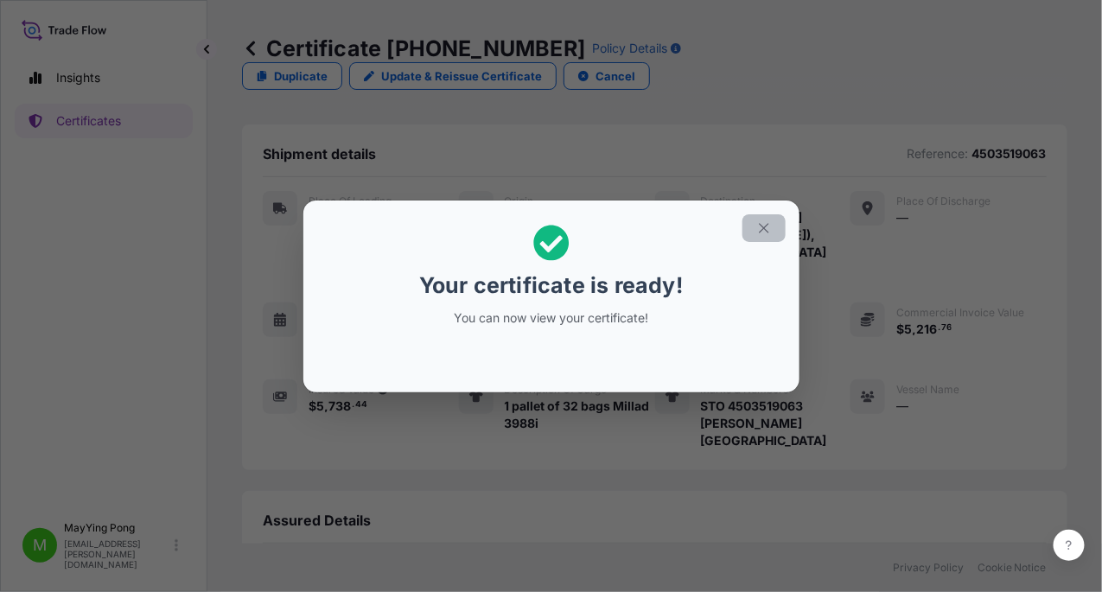
click at [765, 232] on icon "button" at bounding box center [764, 228] width 16 height 16
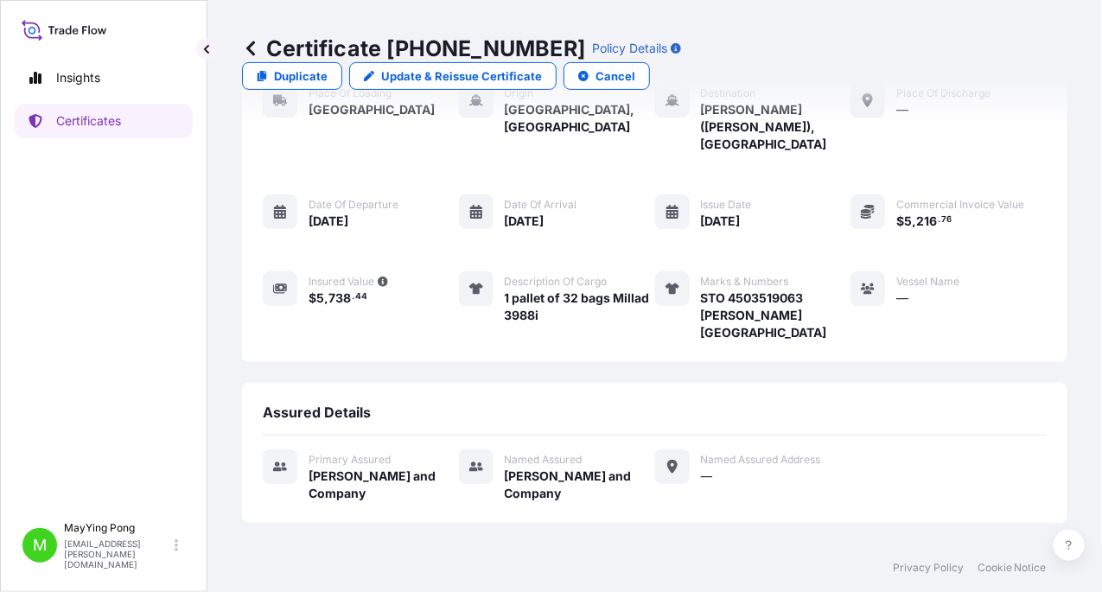
scroll to position [188, 0]
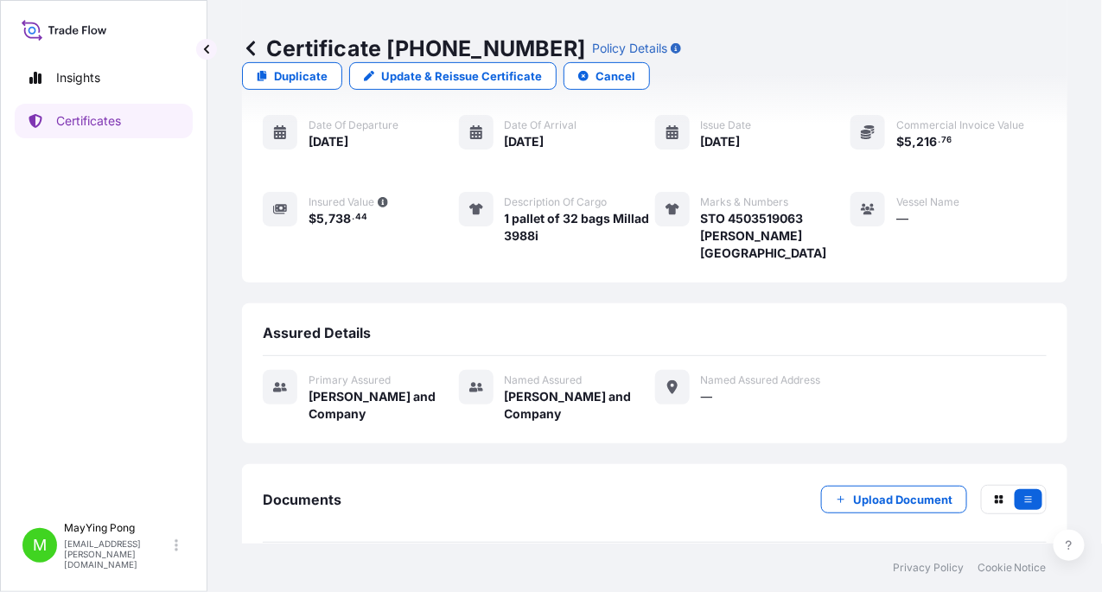
click at [385, 560] on div "PDF Certificate" at bounding box center [655, 582] width 784 height 45
click at [318, 574] on span "Certificate" at bounding box center [340, 582] width 62 height 17
click at [297, 574] on div "PDF Certificate" at bounding box center [323, 582] width 93 height 17
